Goal: Transaction & Acquisition: Purchase product/service

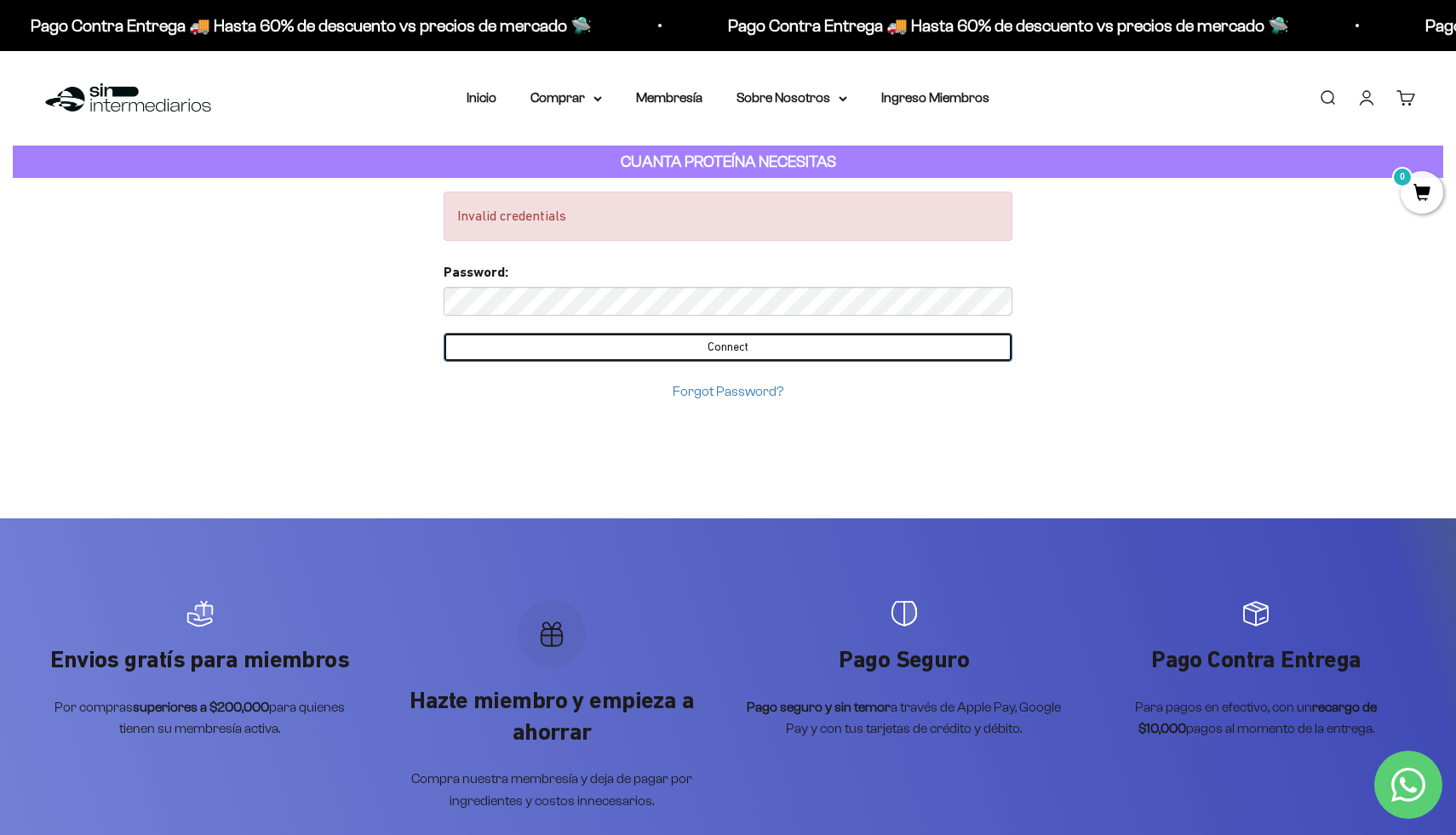
click at [672, 345] on input "Connect" at bounding box center [728, 347] width 568 height 29
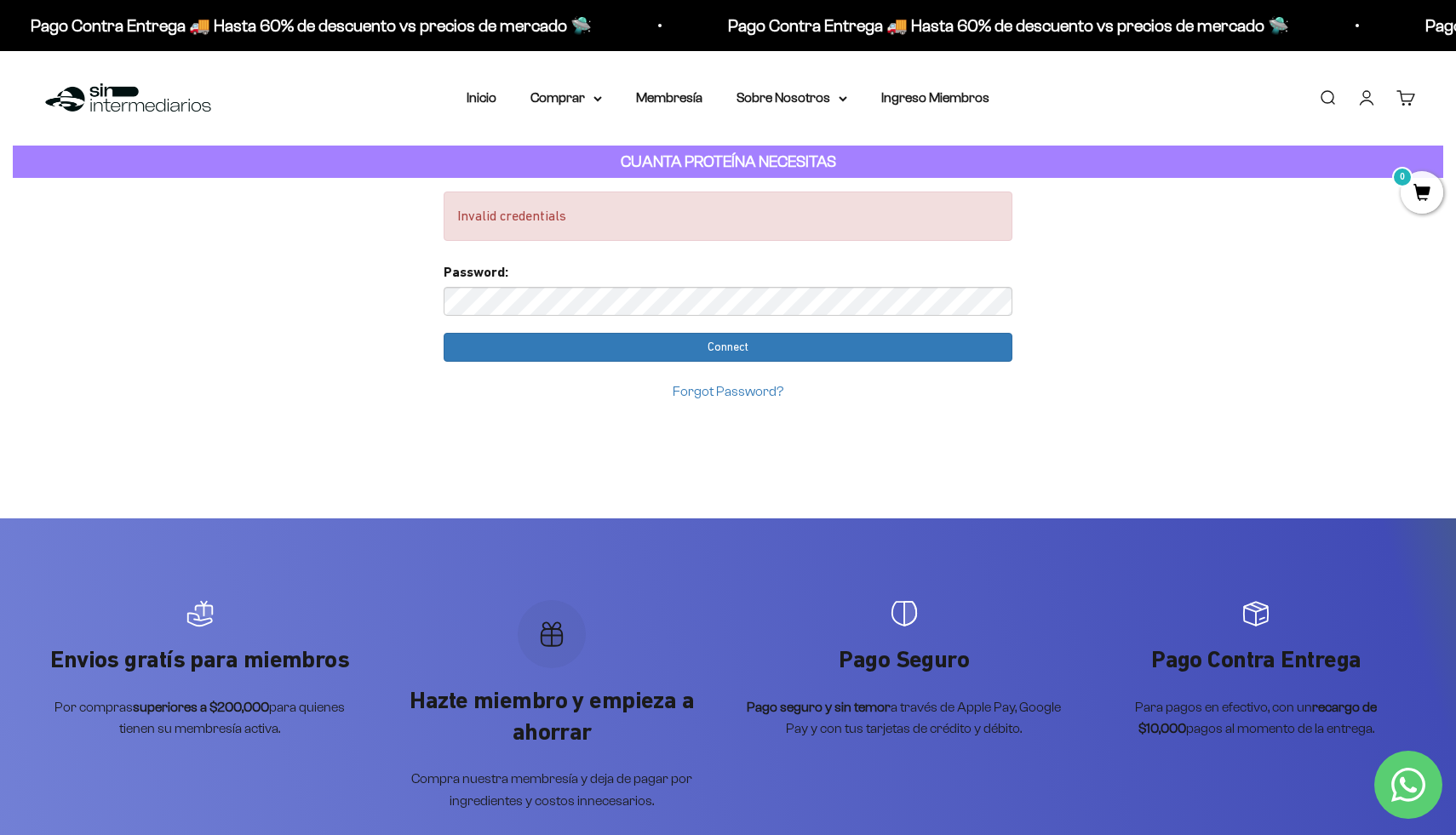
click at [1360, 104] on link "Iniciar sesión" at bounding box center [1366, 97] width 19 height 19
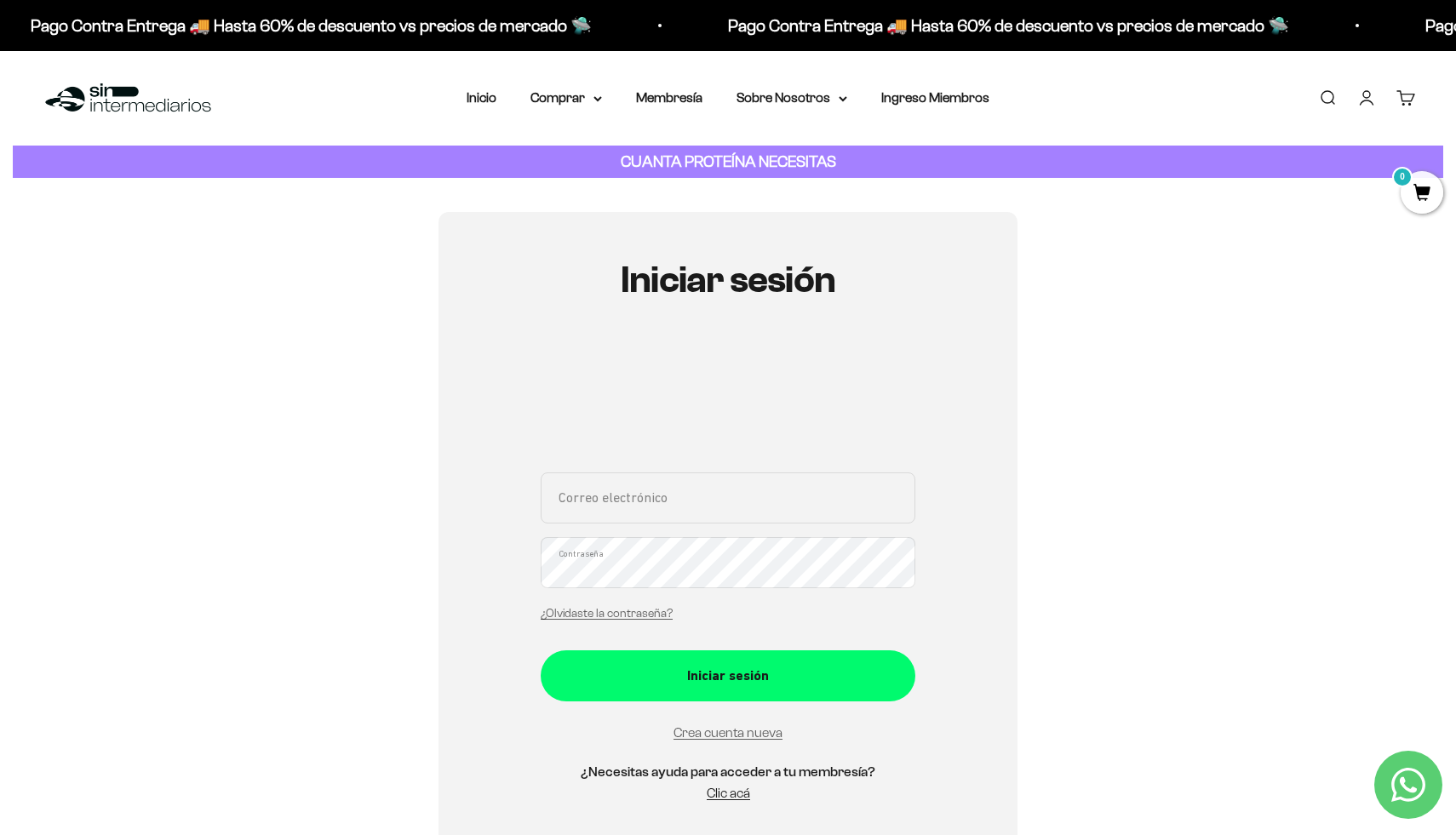
type input "davipraaa99@gmail.com"
click at [536, 570] on div "Iniciar sesión davipraaa99@gmail.com Correo electrónico Contraseña ¿Olvidaste l…" at bounding box center [728, 540] width 579 height 656
click at [508, 566] on div "Iniciar sesión davipraaa99@gmail.com Correo electrónico Contraseña ¿Olvidaste l…" at bounding box center [728, 540] width 579 height 656
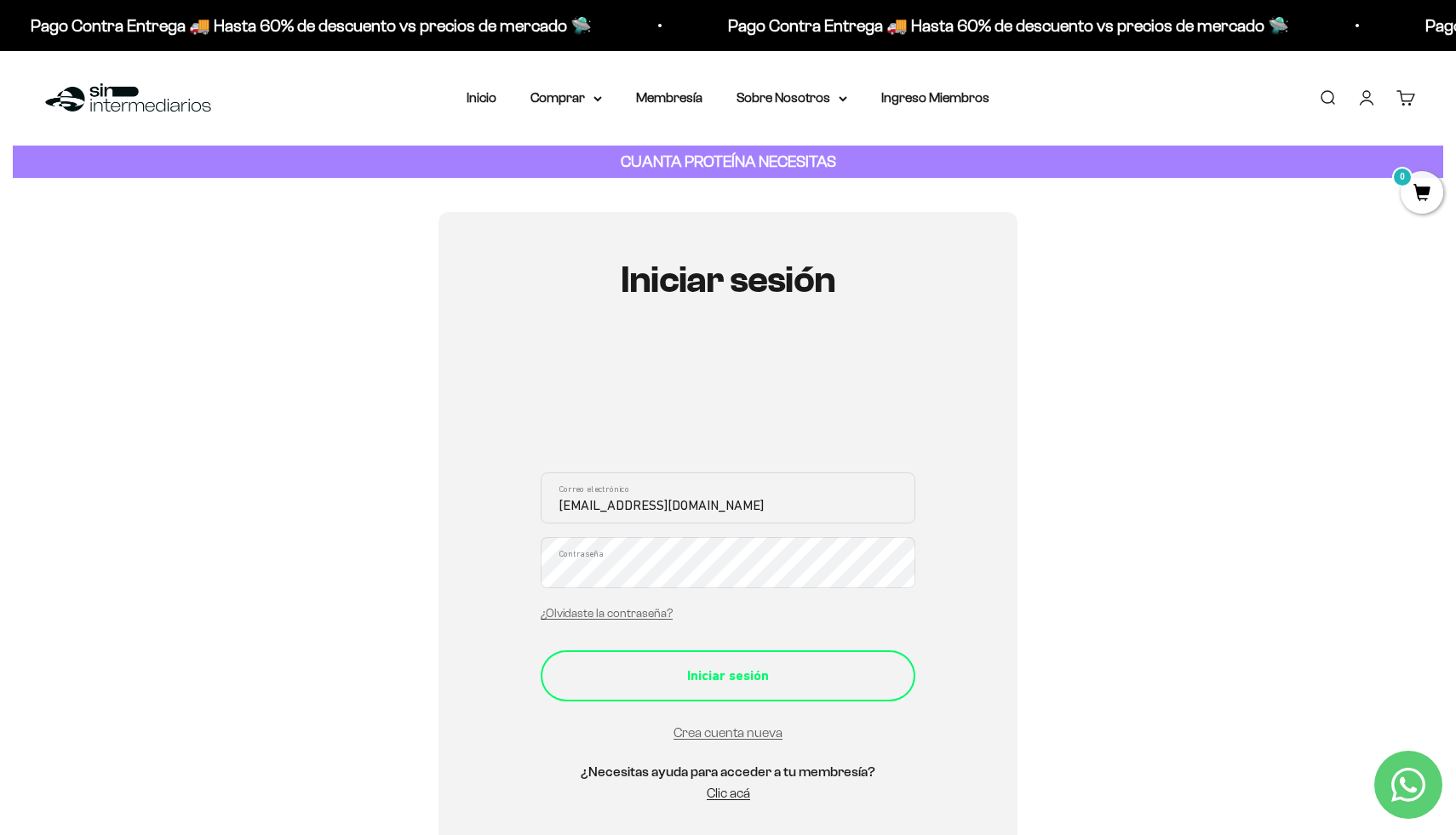
click at [858, 671] on div "Iniciar sesión" at bounding box center [728, 675] width 307 height 23
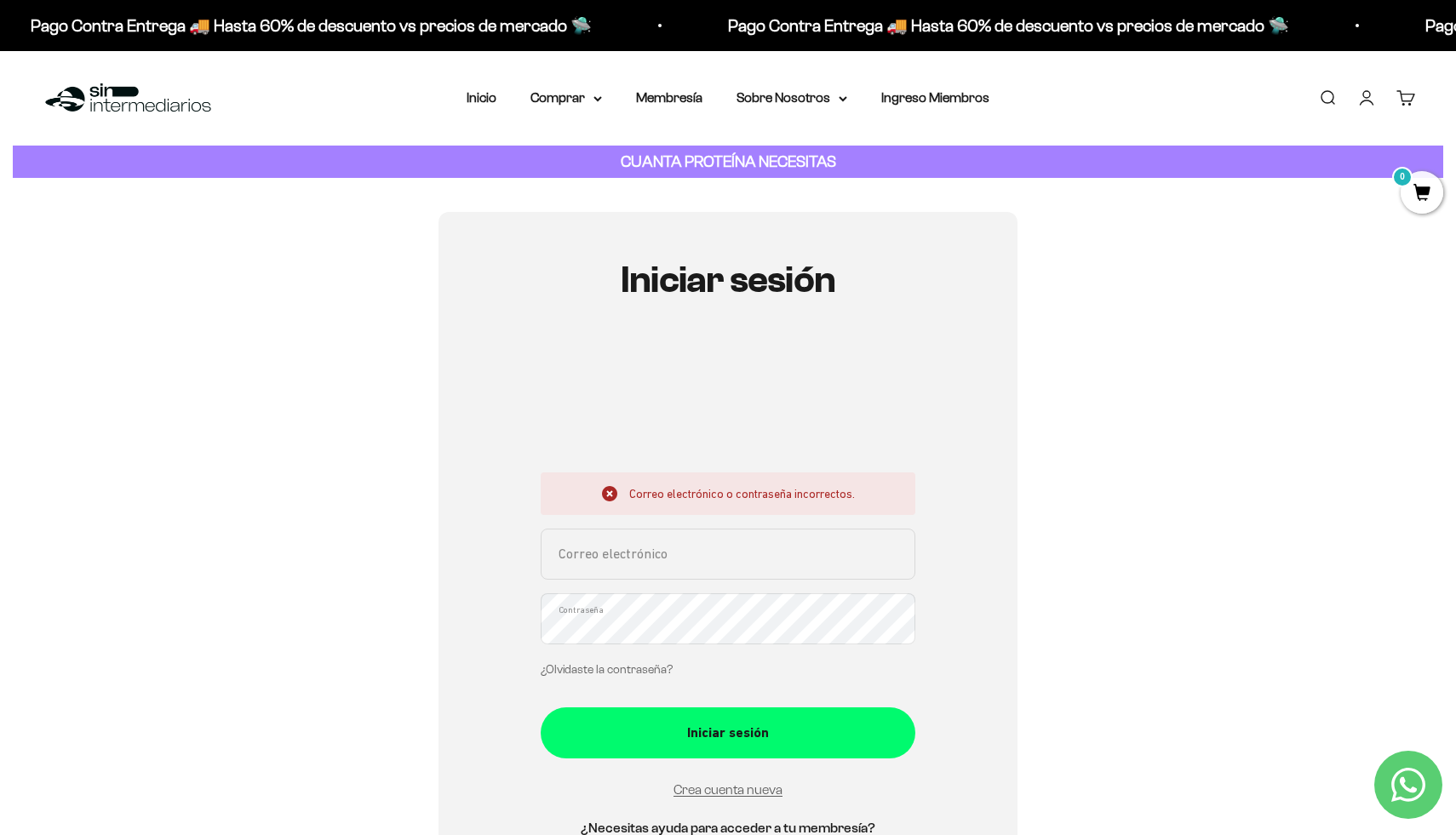
type input "davipraaa99@gmail.com"
click at [578, 671] on link "¿Olvidaste la contraseña?" at bounding box center [606, 669] width 132 height 13
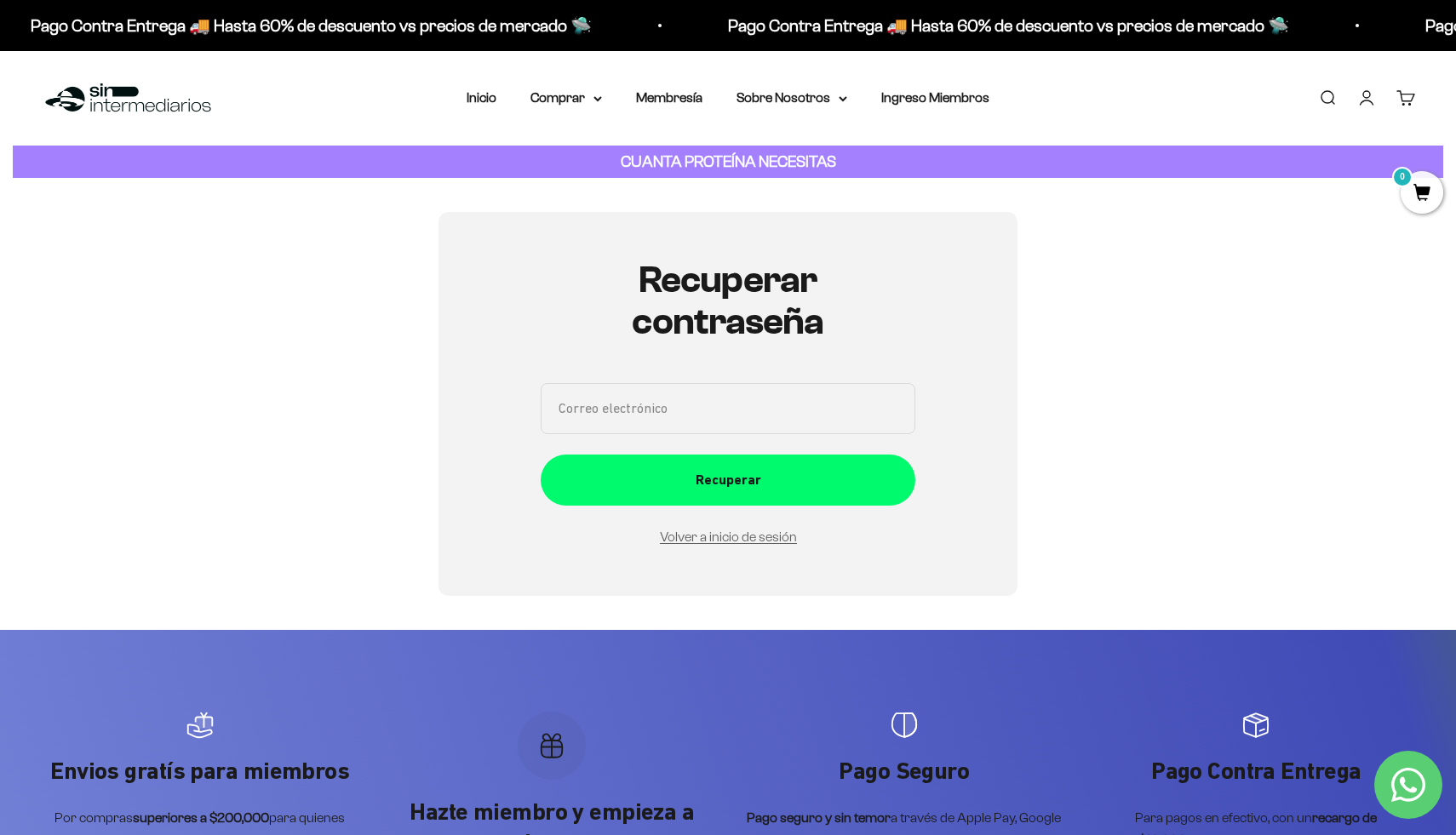
click at [706, 415] on input "Correo electrónico" at bounding box center [727, 408] width 374 height 51
type input "[EMAIL_ADDRESS][DOMAIN_NAME]"
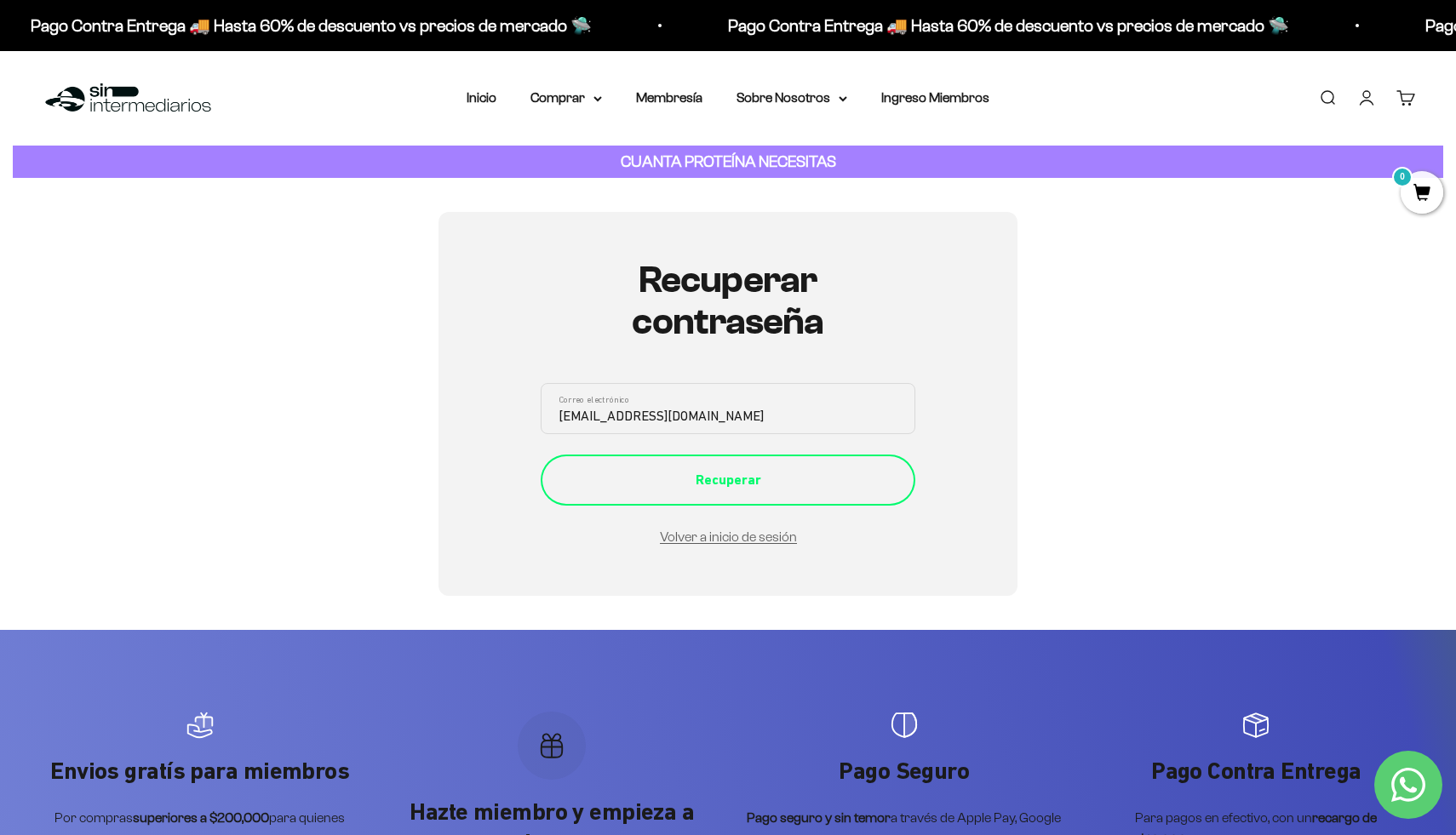
click at [773, 488] on div "Recuperar" at bounding box center [728, 480] width 307 height 23
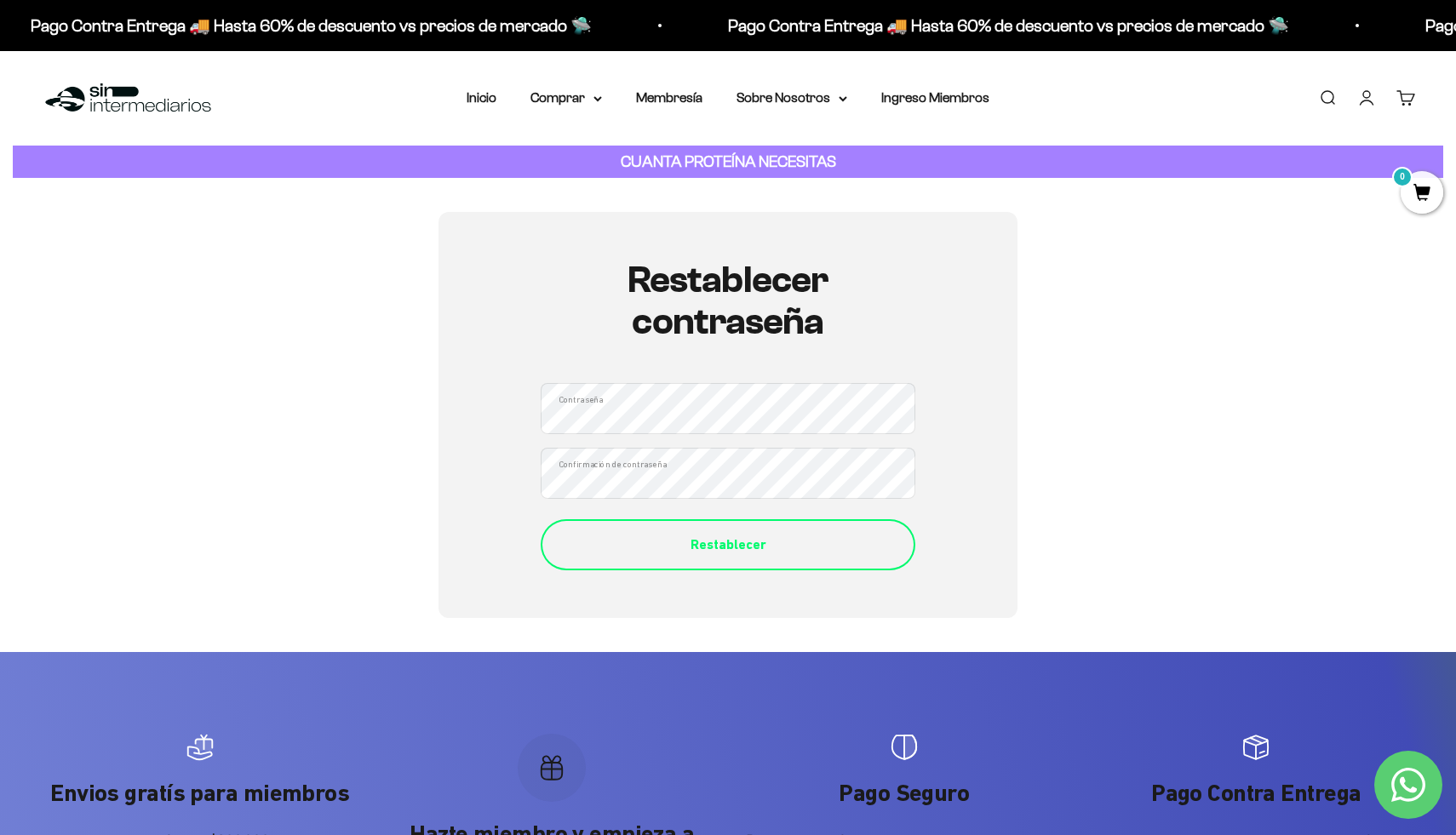
click at [577, 554] on div "Restablecer" at bounding box center [728, 545] width 307 height 23
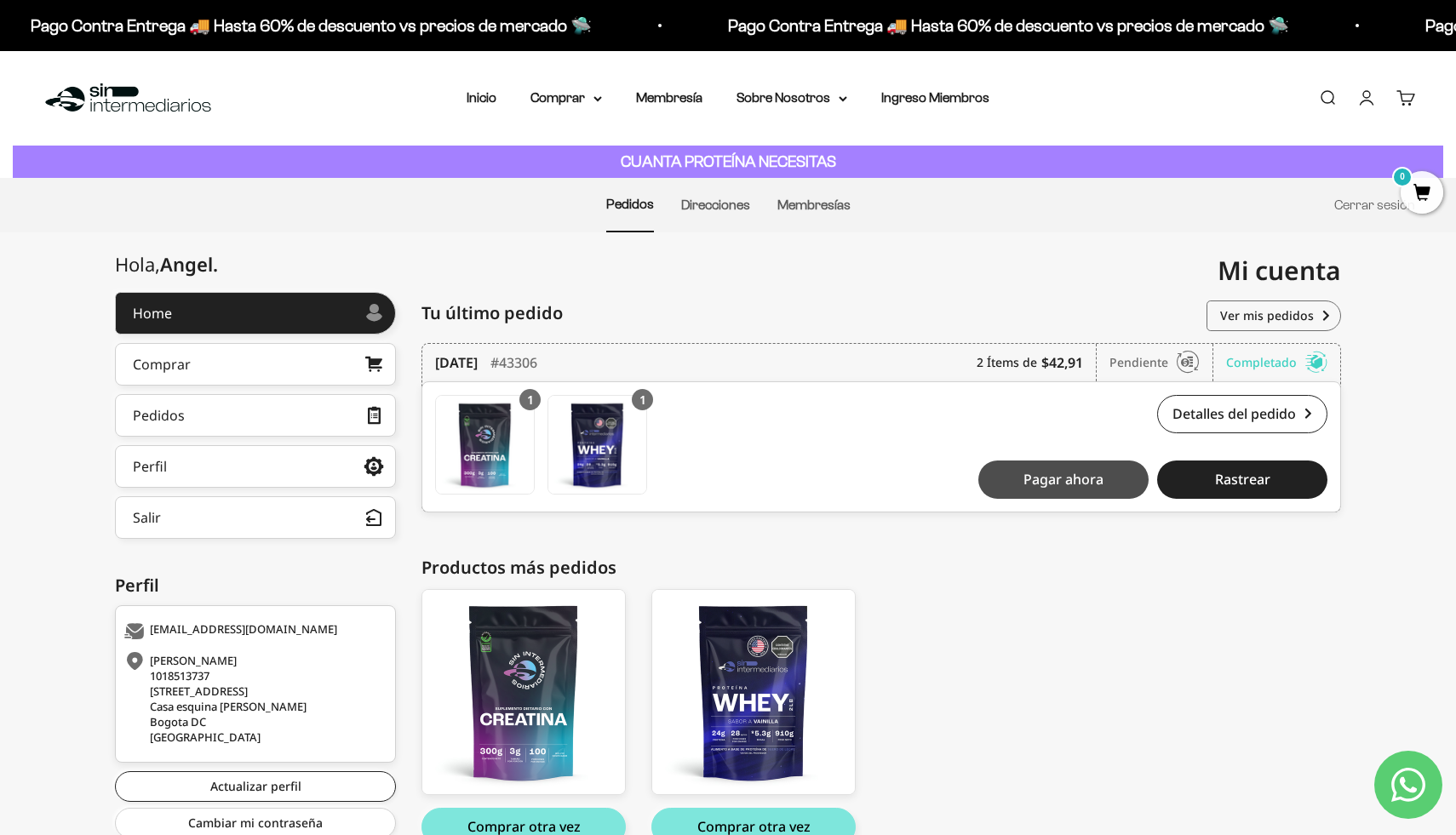
scroll to position [92, 0]
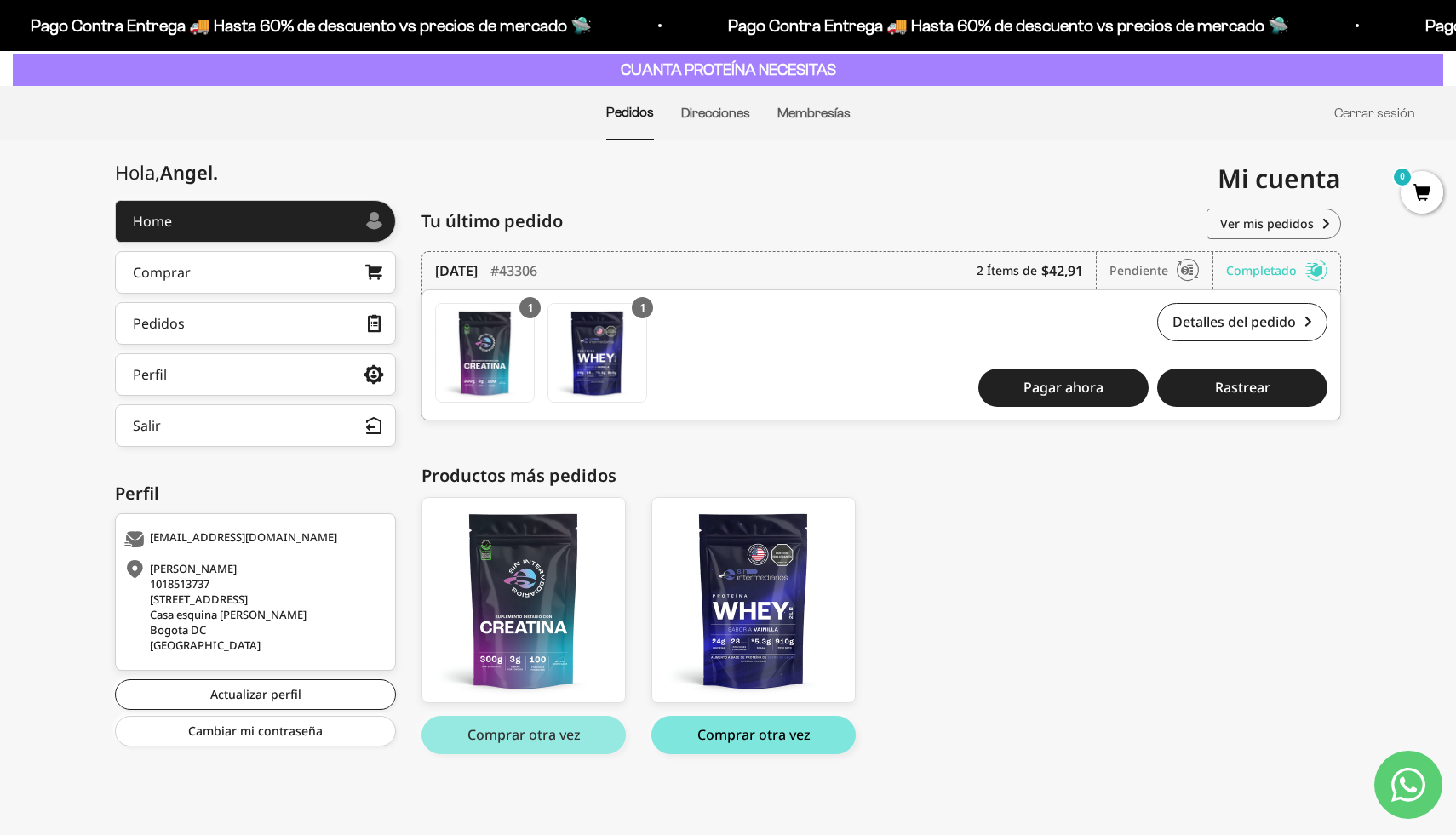
click at [608, 738] on button "Comprar otra vez" at bounding box center [523, 735] width 204 height 38
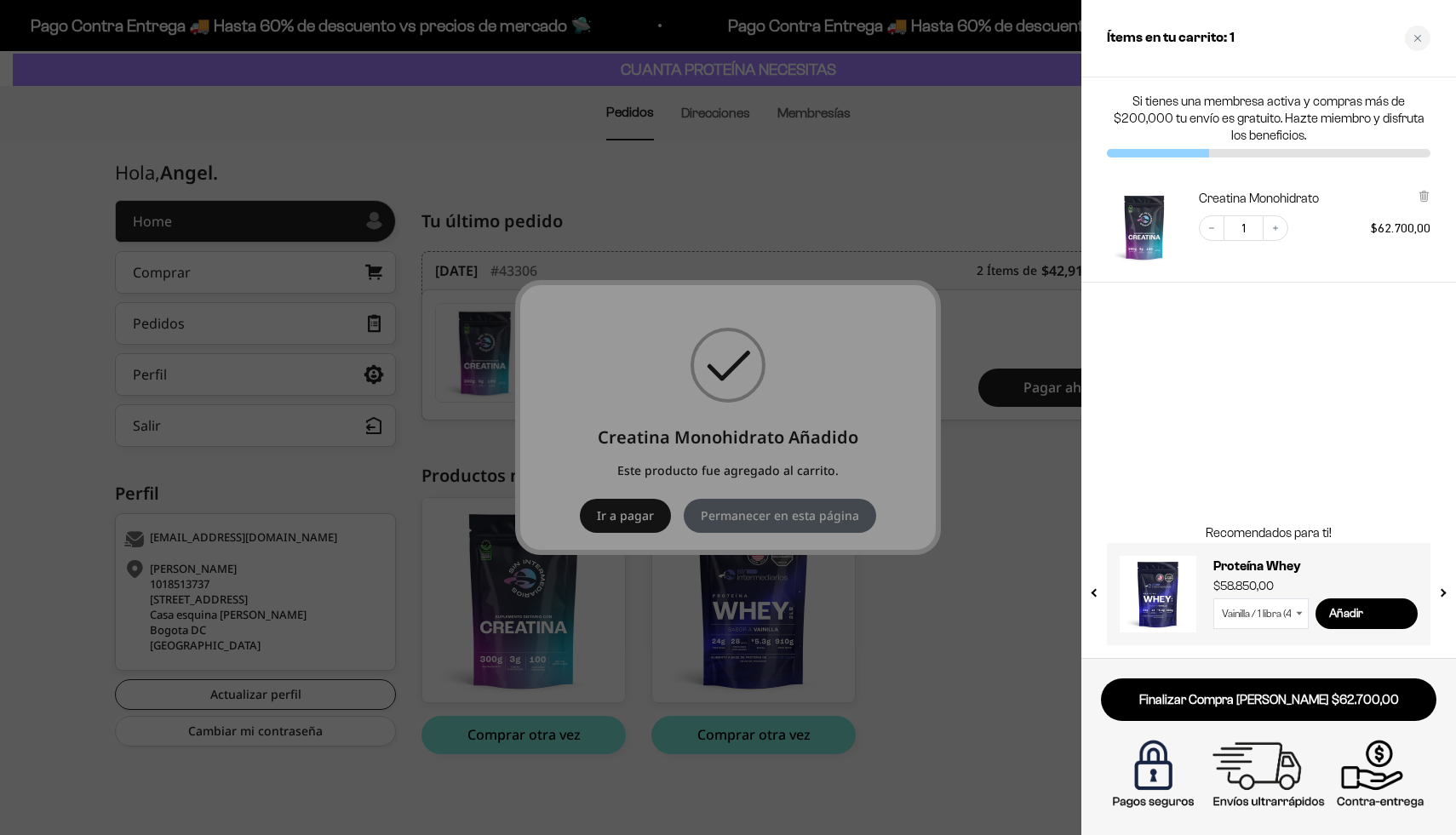
click at [975, 596] on div at bounding box center [728, 418] width 1456 height 835
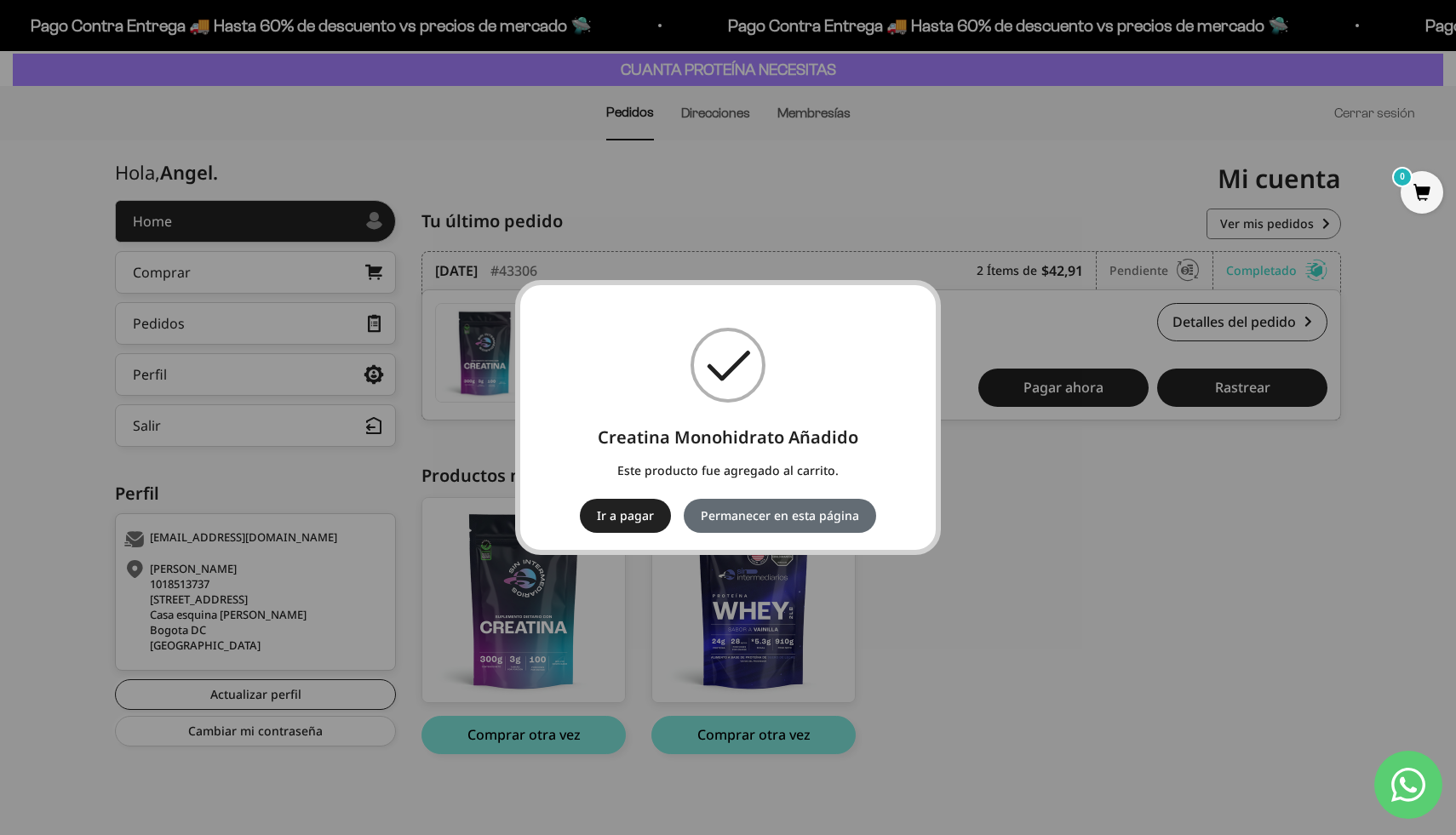
click at [810, 520] on button "Permanecer en esta página" at bounding box center [779, 516] width 192 height 34
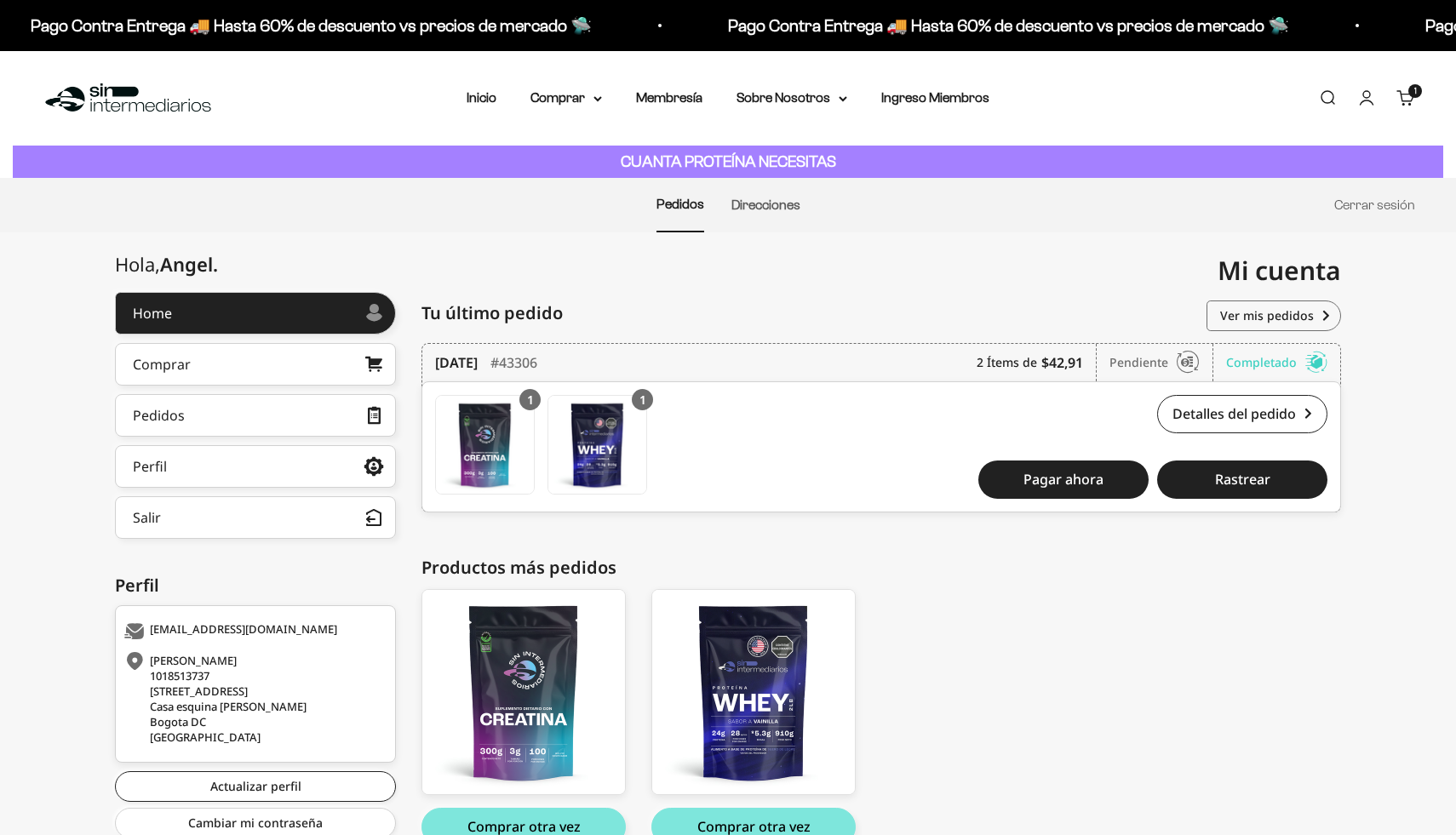
scroll to position [92, 0]
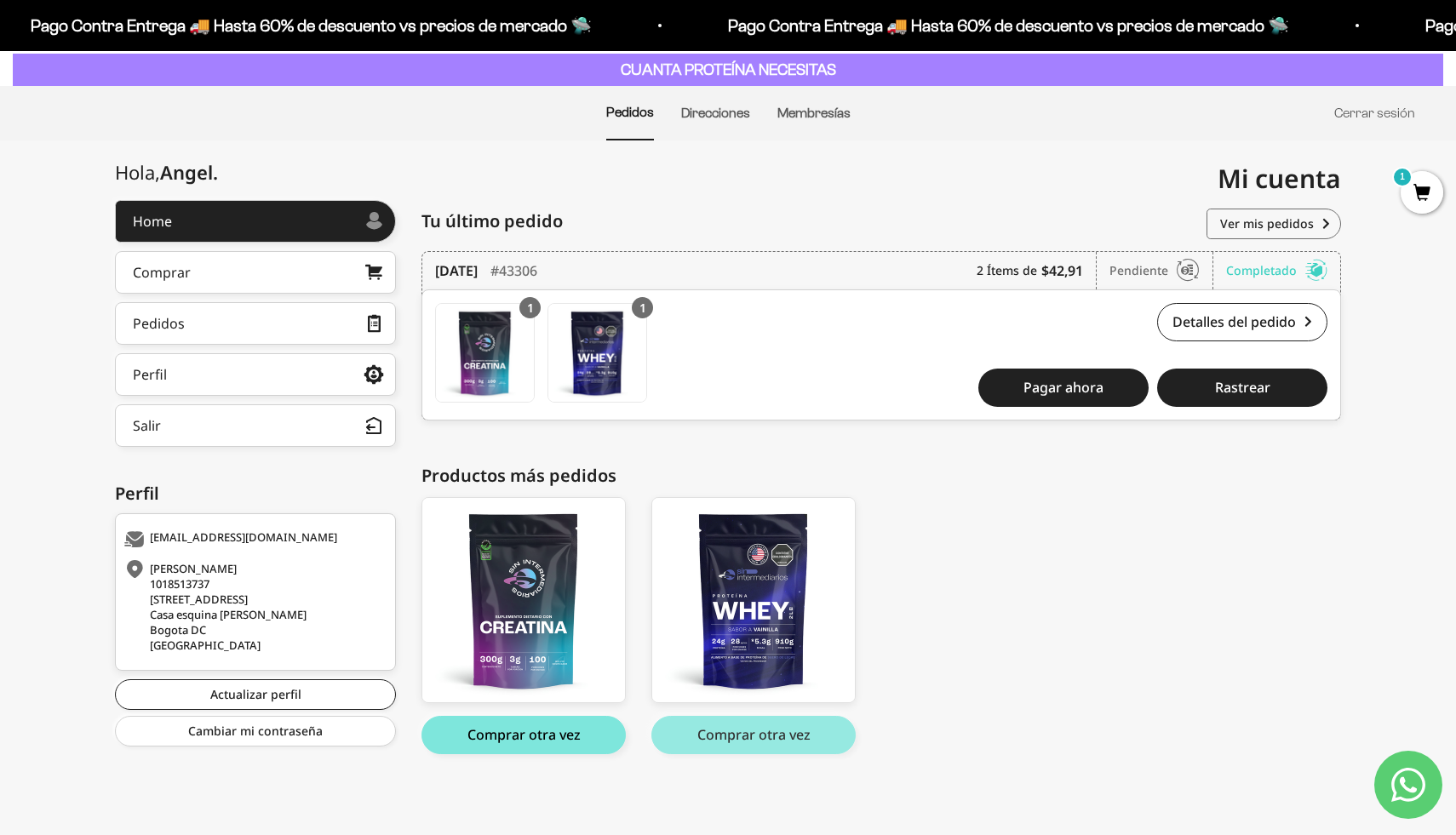
click at [802, 739] on button "Comprar otra vez" at bounding box center [753, 735] width 204 height 38
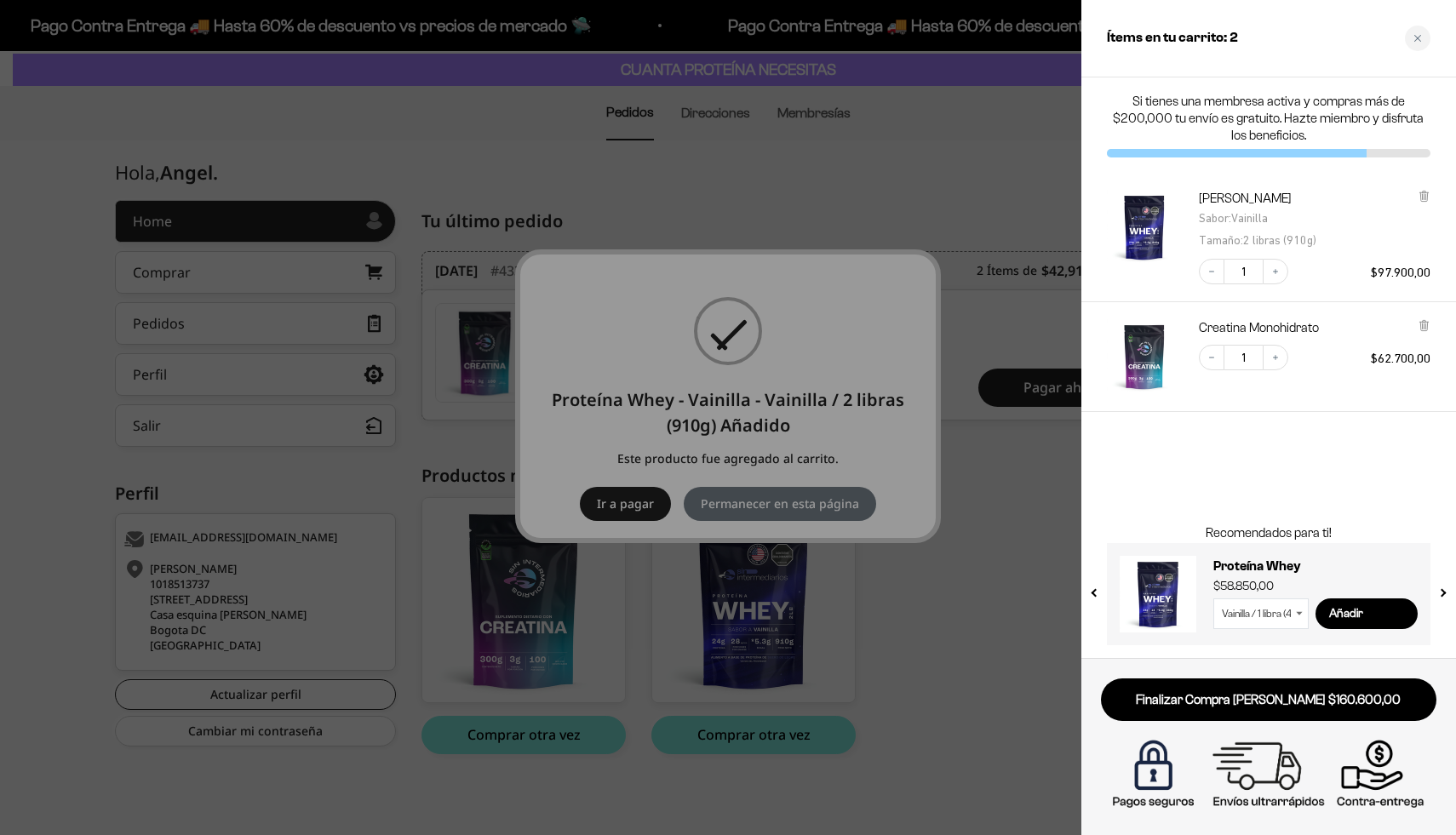
click at [1008, 441] on div at bounding box center [728, 418] width 1456 height 835
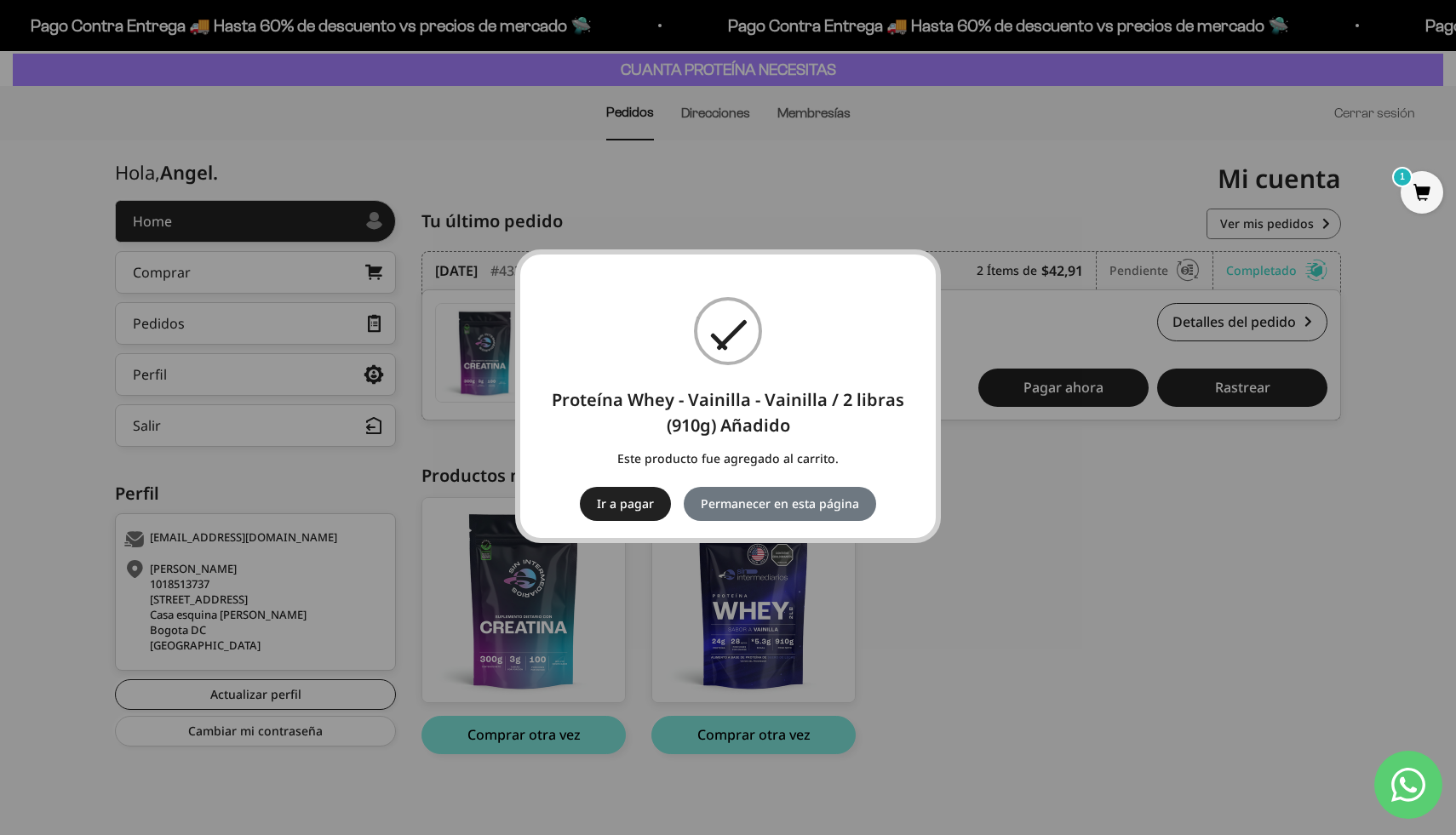
click at [950, 389] on div "× Proteína Whey - Vainilla - Vainilla / 2 libras (910g) Añadido Este producto f…" at bounding box center [728, 418] width 1456 height 835
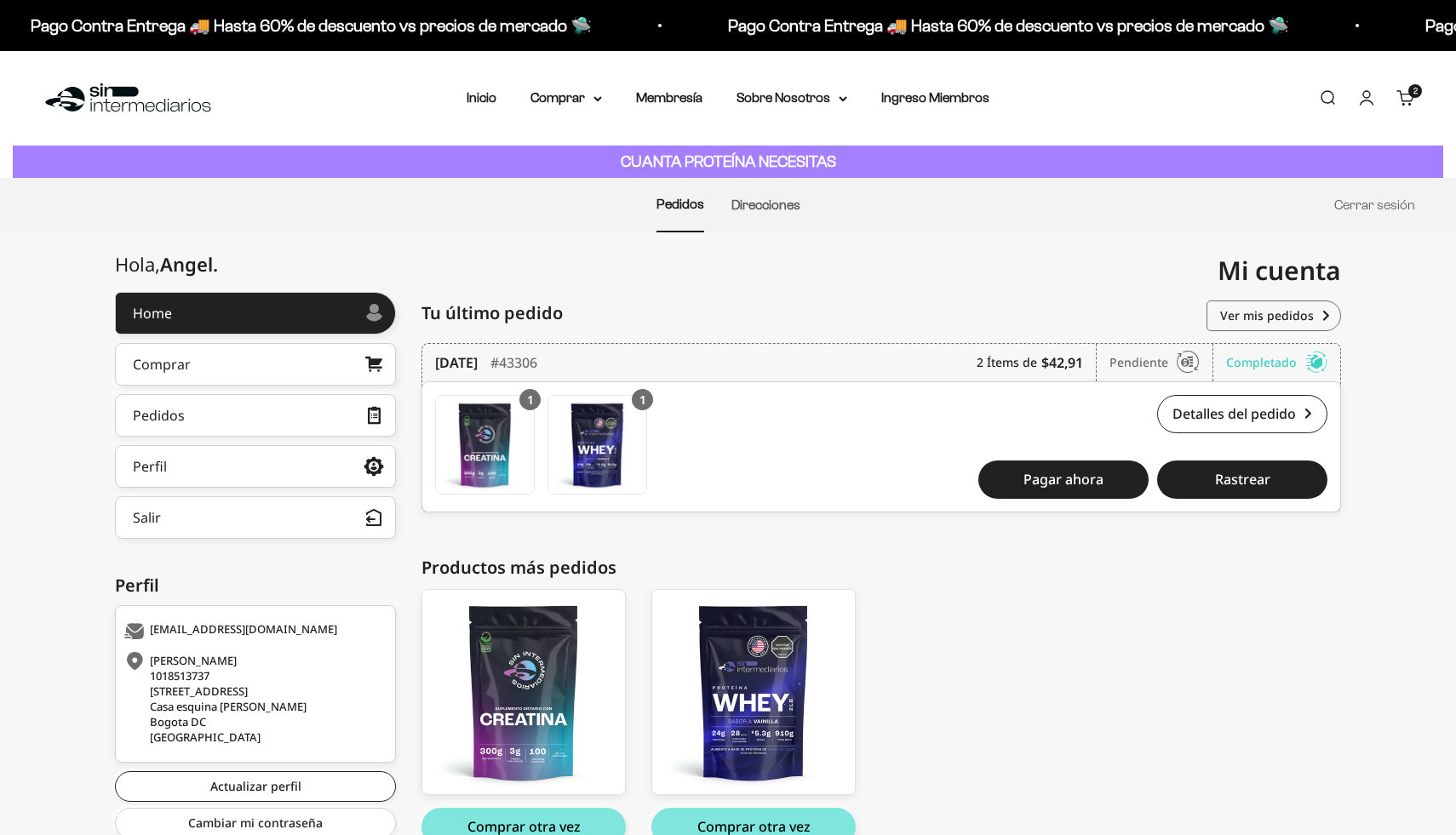
scroll to position [92, 0]
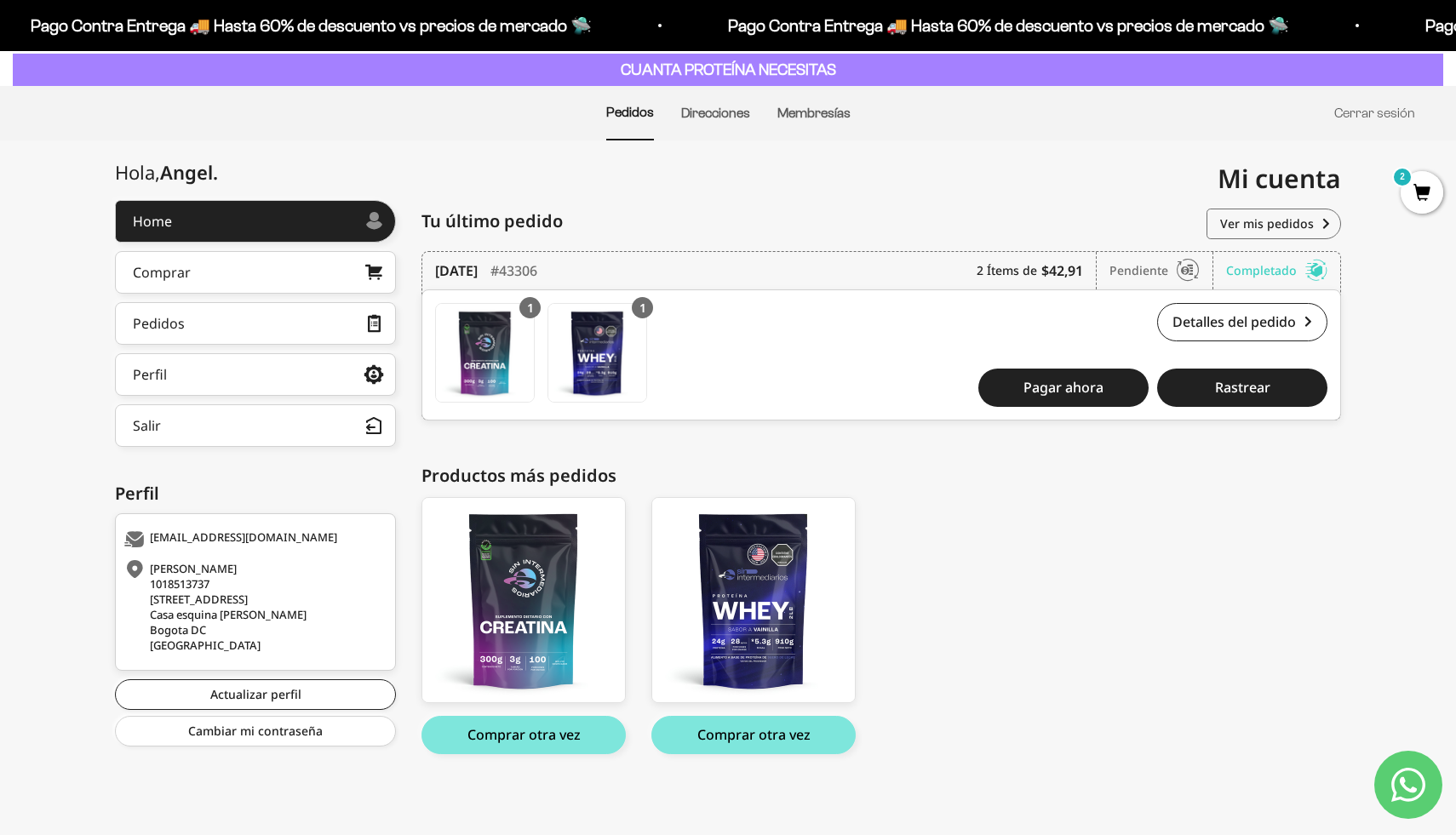
click at [1401, 197] on span "2" at bounding box center [1421, 192] width 42 height 42
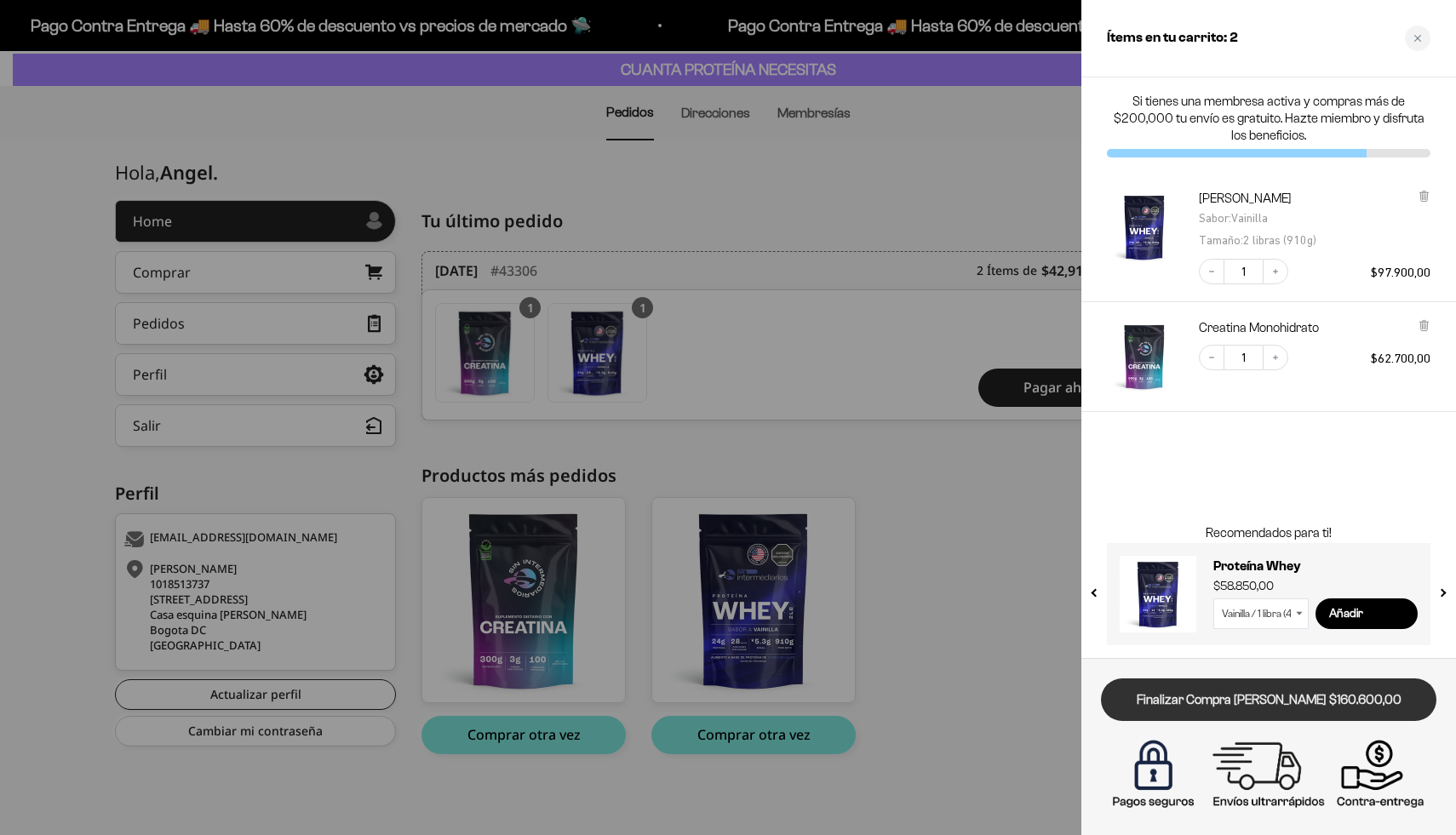
click at [1227, 711] on link "Finalizar Compra [PERSON_NAME] $160.600,00" at bounding box center [1268, 700] width 336 height 43
